Goal: Task Accomplishment & Management: Manage account settings

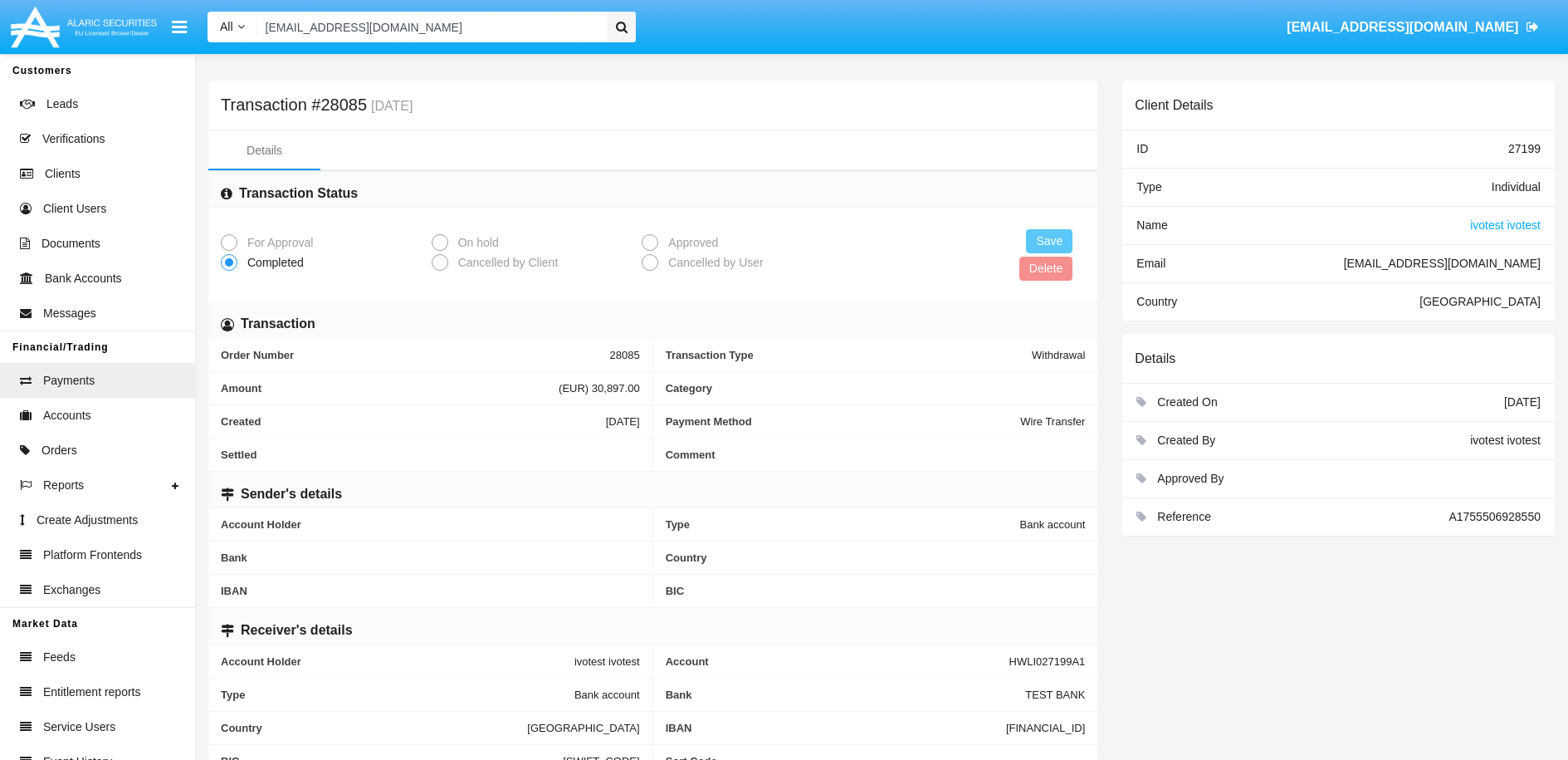
click at [477, 28] on input "[EMAIL_ADDRESS][DOMAIN_NAME]" at bounding box center [430, 27] width 345 height 31
paste input "[EMAIL_ADDRESS][DOMAIN_NAME]"
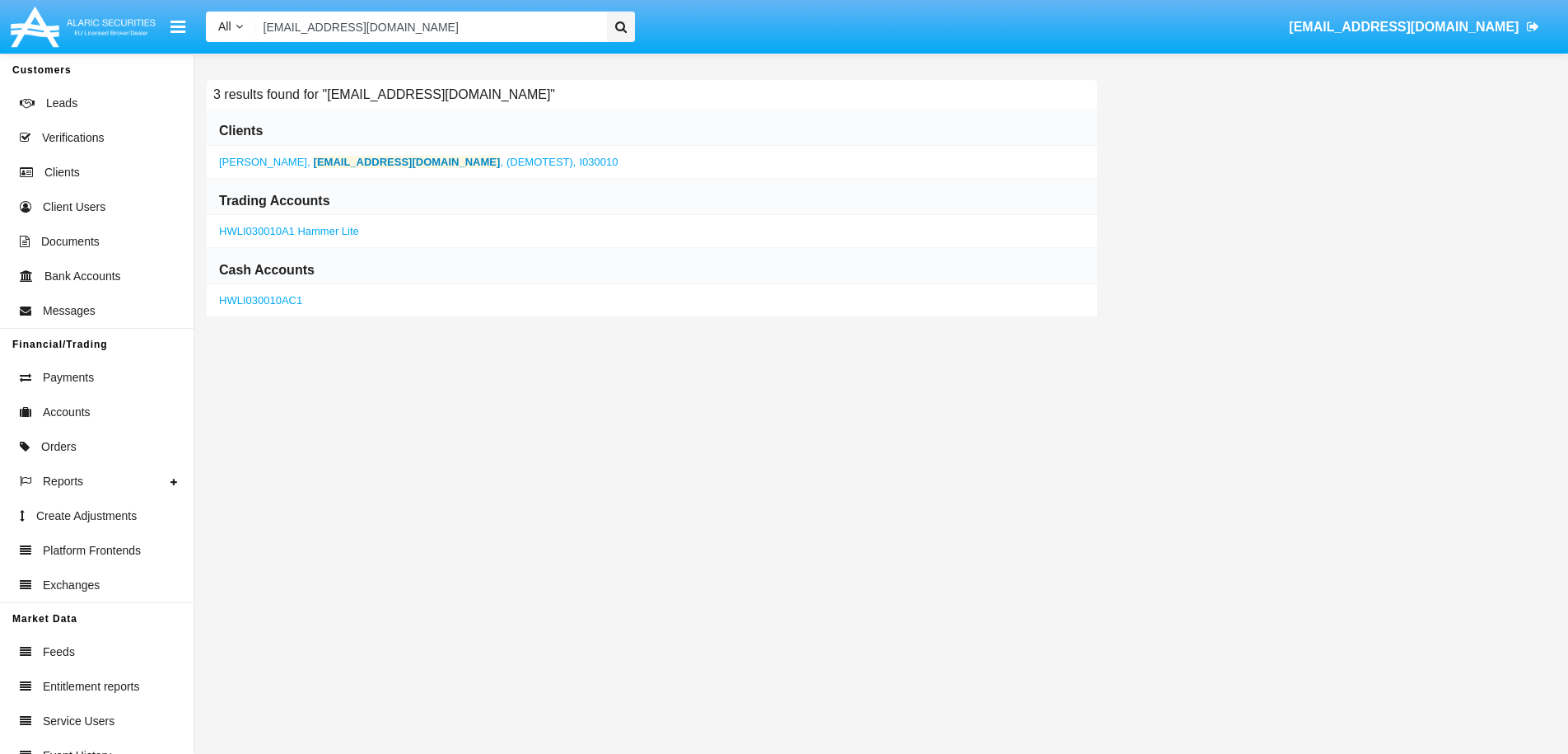
type input "[EMAIL_ADDRESS][DOMAIN_NAME]"
click at [336, 160] on b "[EMAIL_ADDRESS][DOMAIN_NAME]" at bounding box center [407, 162] width 187 height 12
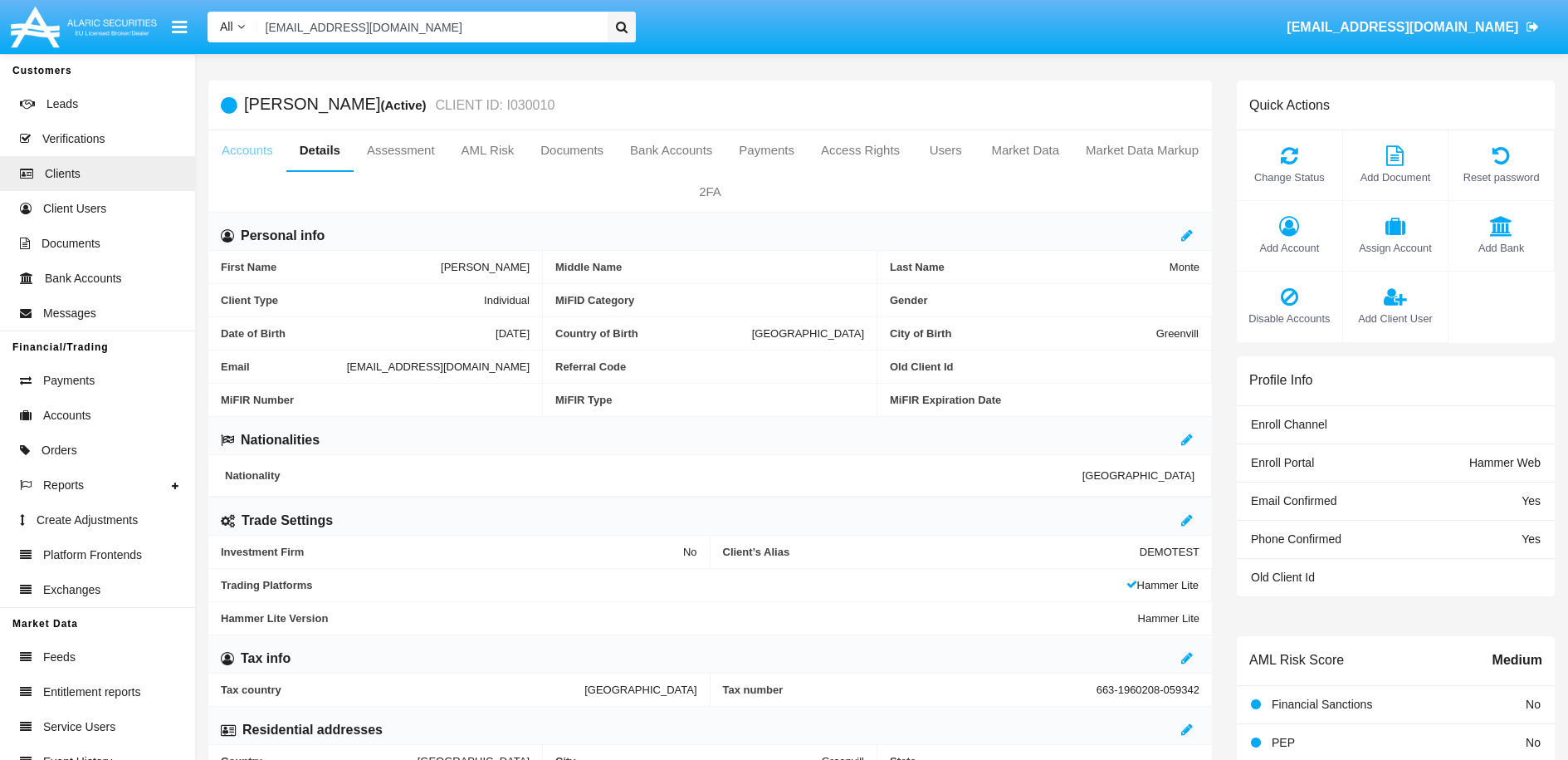
click at [251, 156] on link "Accounts" at bounding box center [247, 150] width 78 height 40
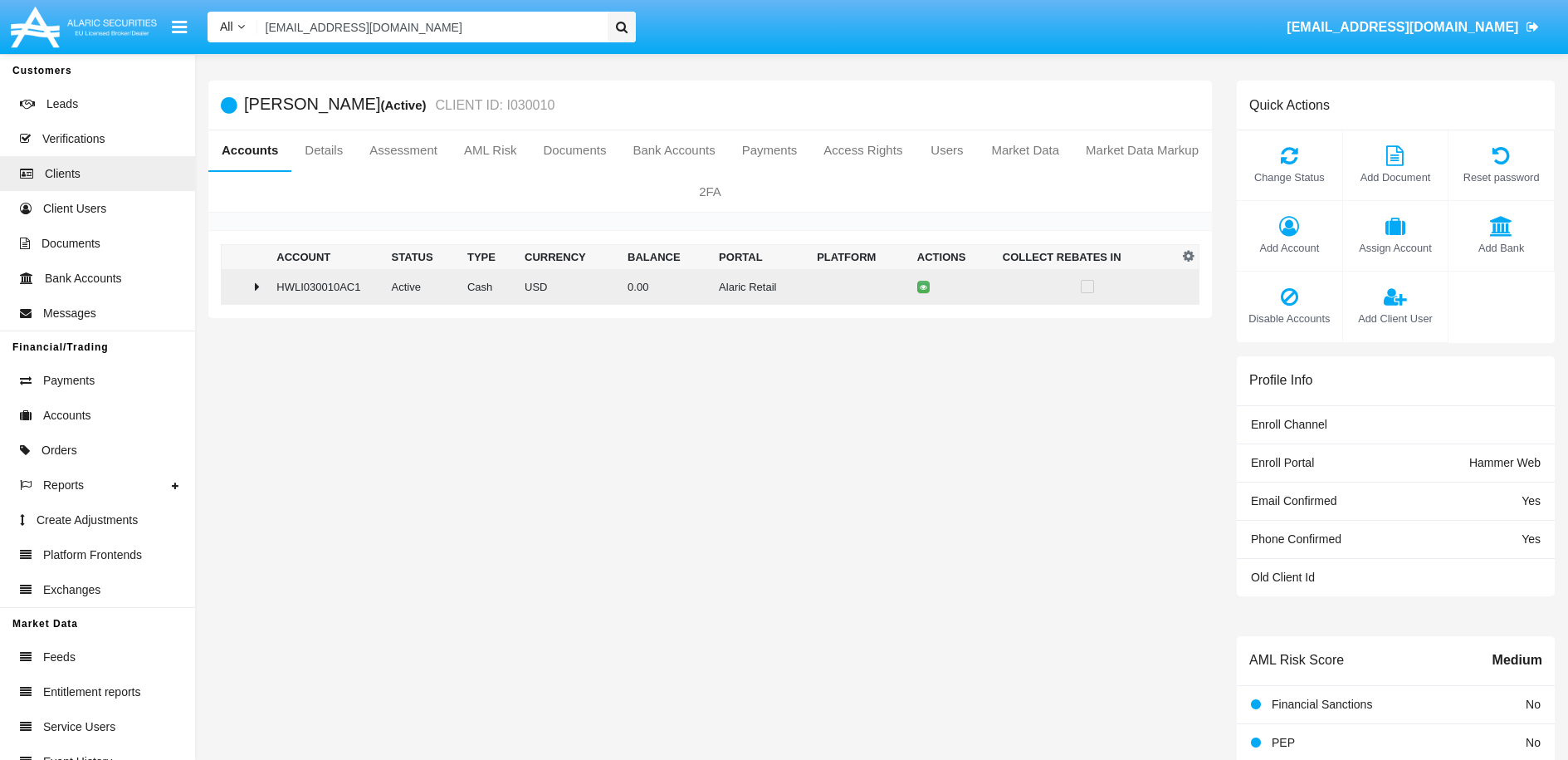
click at [255, 285] on icon at bounding box center [258, 286] width 5 height 13
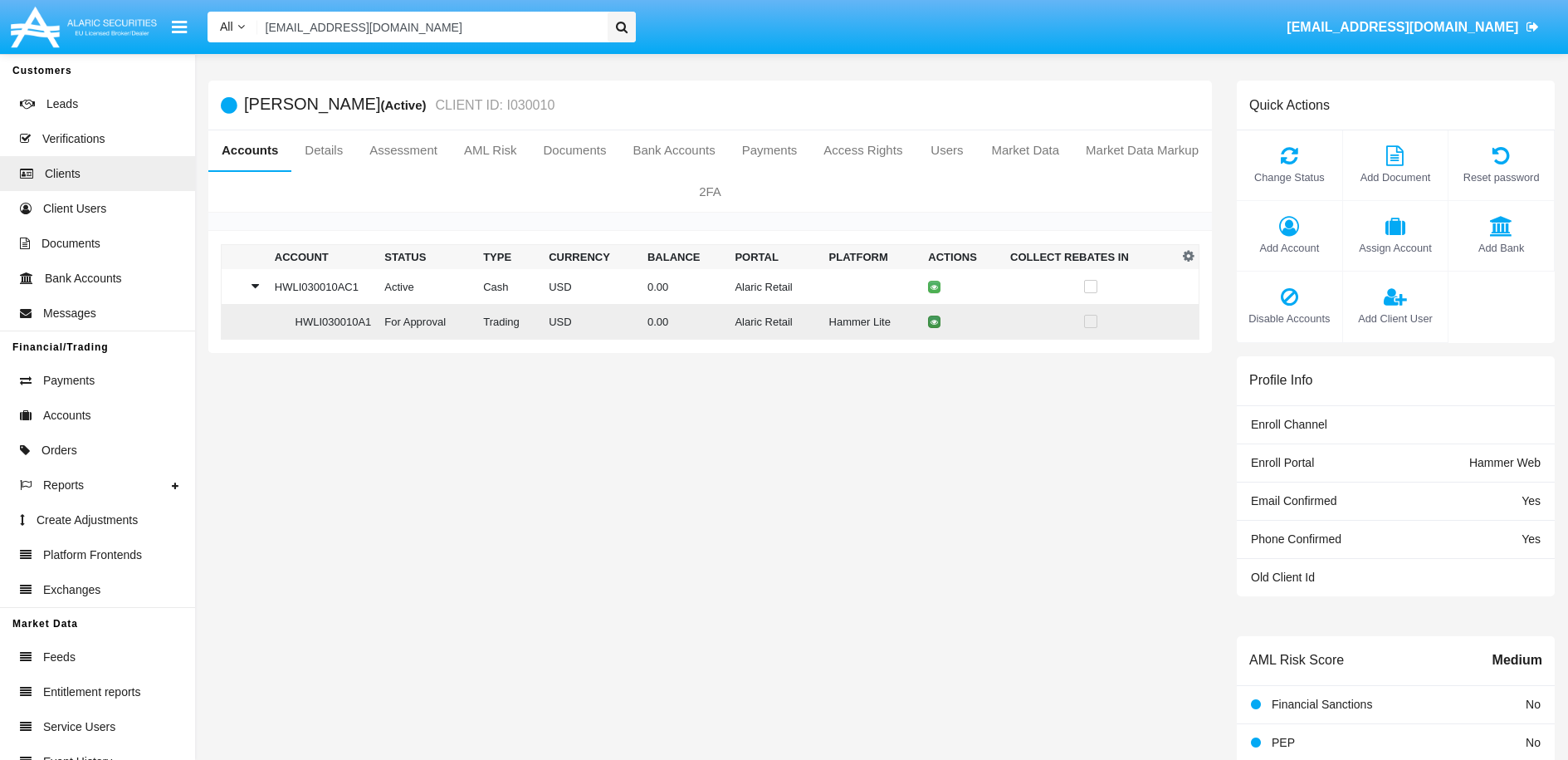
click at [931, 325] on icon at bounding box center [934, 322] width 7 height 7
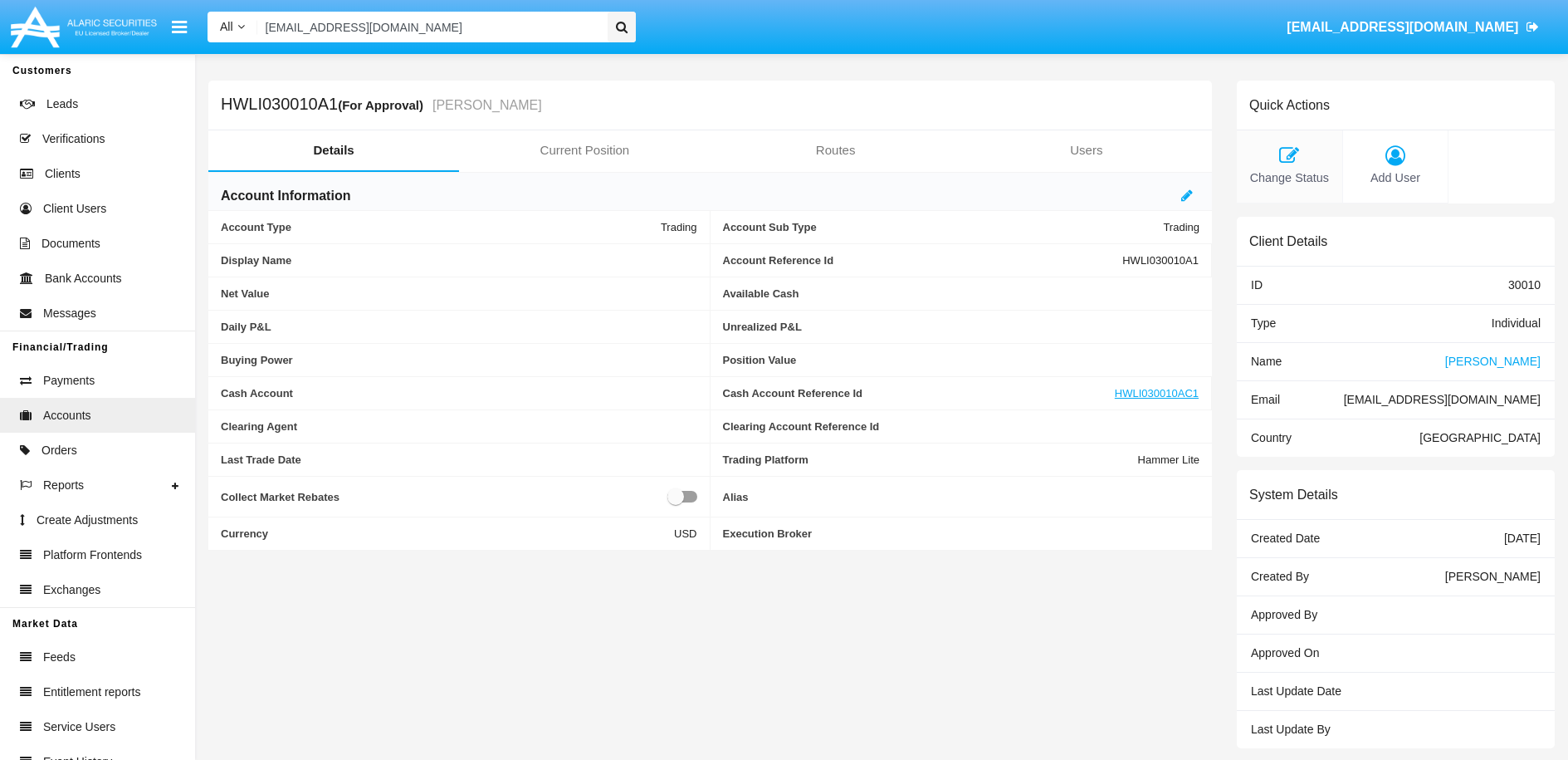
click at [1299, 163] on icon at bounding box center [1289, 155] width 89 height 19
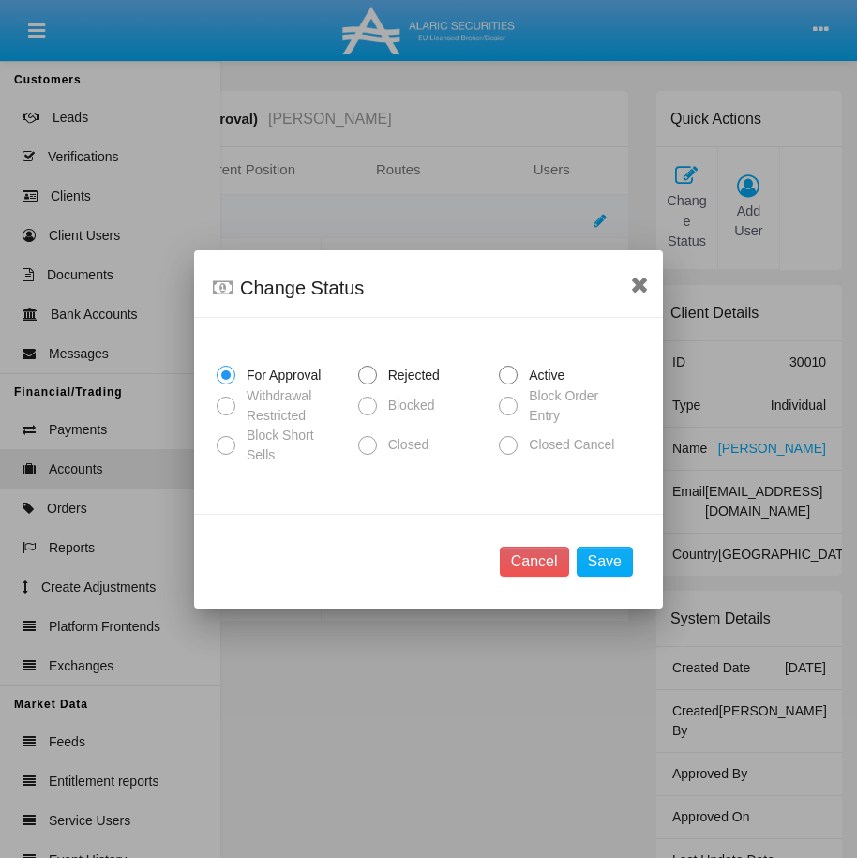
click at [504, 373] on span at bounding box center [508, 375] width 19 height 19
click at [507, 384] on input "Active" at bounding box center [507, 384] width 1 height 1
radio input "true"
click at [607, 561] on button "Save" at bounding box center [605, 562] width 56 height 30
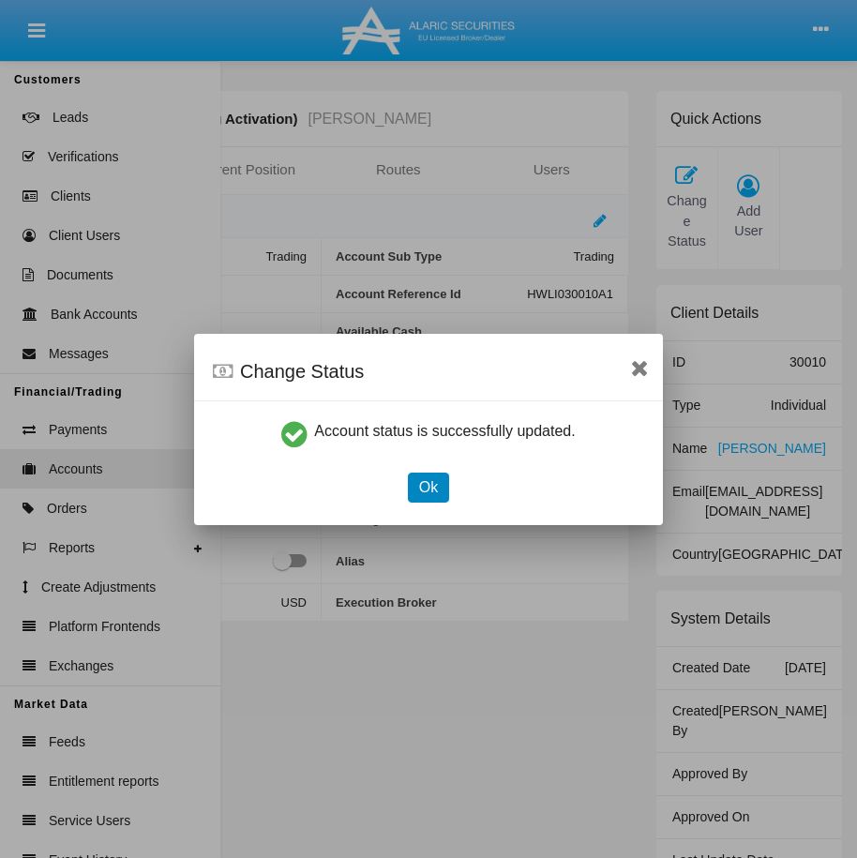
click at [432, 492] on button "Ok" at bounding box center [428, 487] width 41 height 30
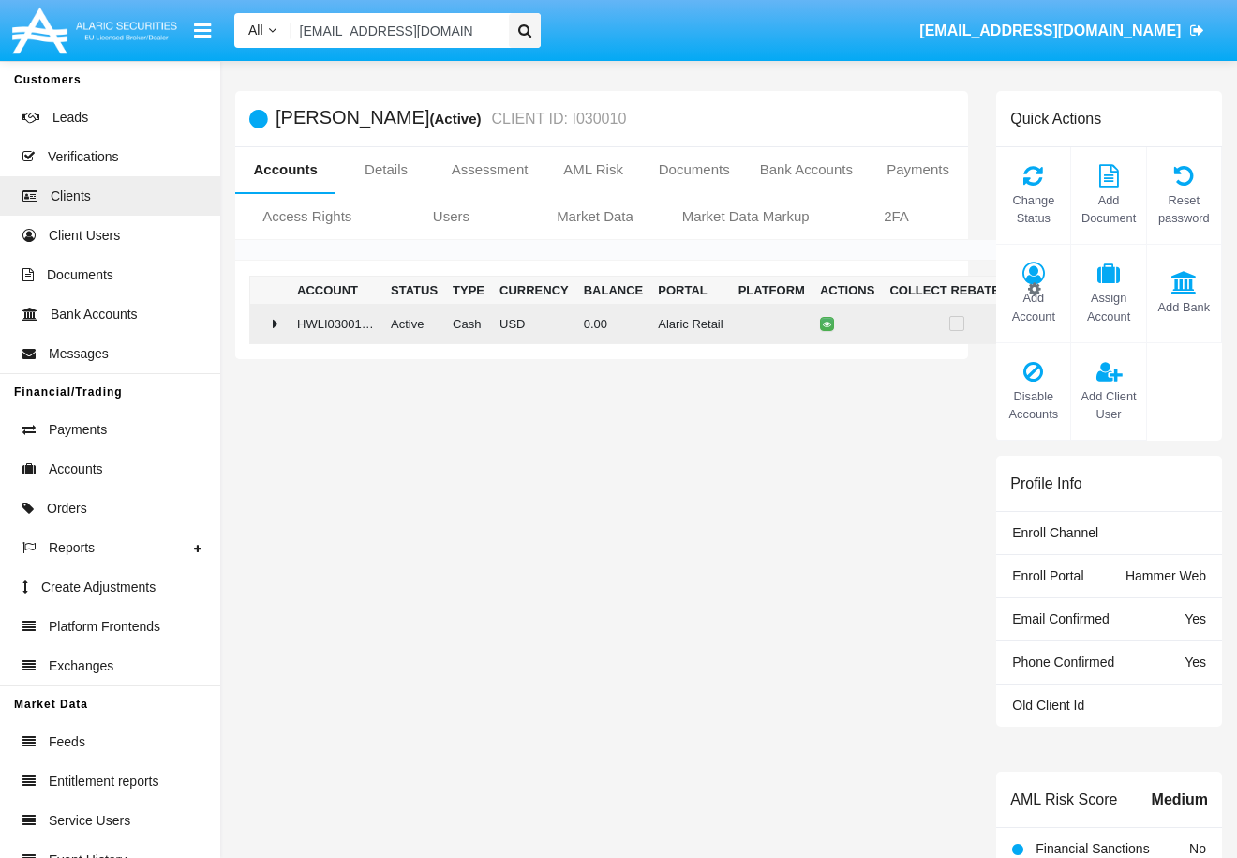
click at [268, 325] on div at bounding box center [270, 323] width 24 height 15
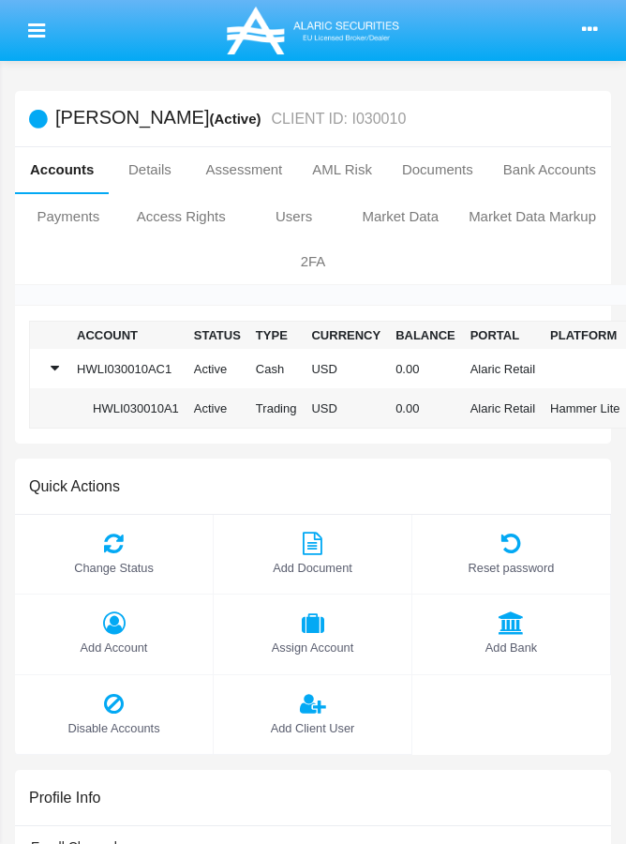
click at [559, 109] on div "[PERSON_NAME] (Active) CLIENT ID: I030010" at bounding box center [313, 119] width 596 height 56
